Goal: Navigation & Orientation: Find specific page/section

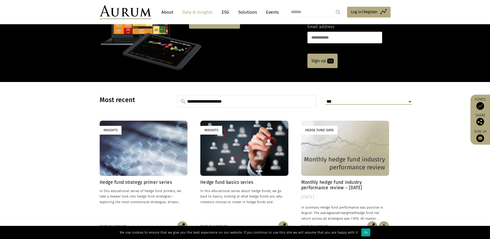
scroll to position [79, 0]
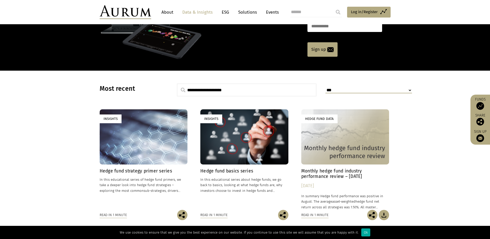
click at [254, 13] on link "Solutions" at bounding box center [247, 12] width 24 height 10
click at [165, 12] on link "About" at bounding box center [167, 12] width 17 height 10
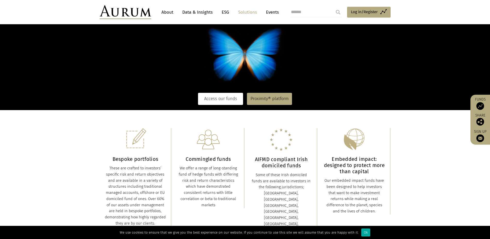
scroll to position [79, 0]
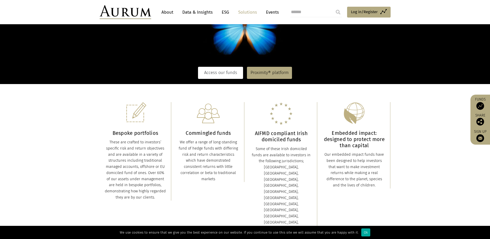
click at [220, 75] on link "Access our funds" at bounding box center [220, 73] width 45 height 12
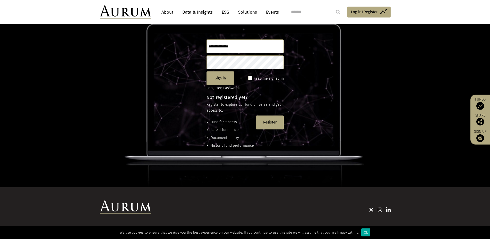
scroll to position [53, 0]
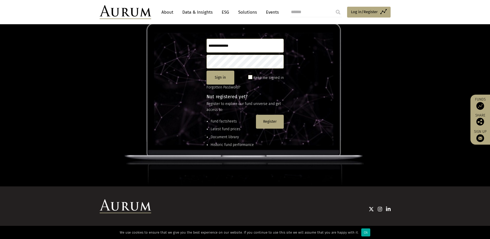
click at [218, 120] on li "Fund factsheets" at bounding box center [232, 121] width 43 height 6
click at [227, 137] on li "Document library" at bounding box center [232, 137] width 43 height 6
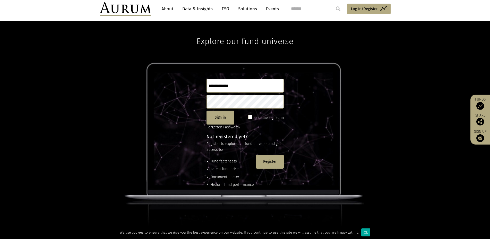
scroll to position [0, 0]
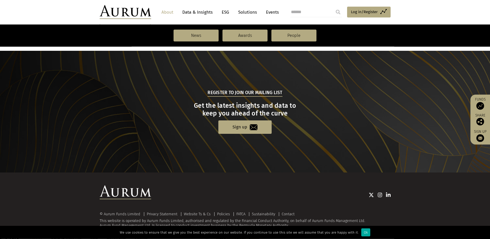
scroll to position [530, 0]
